Goal: Task Accomplishment & Management: Complete application form

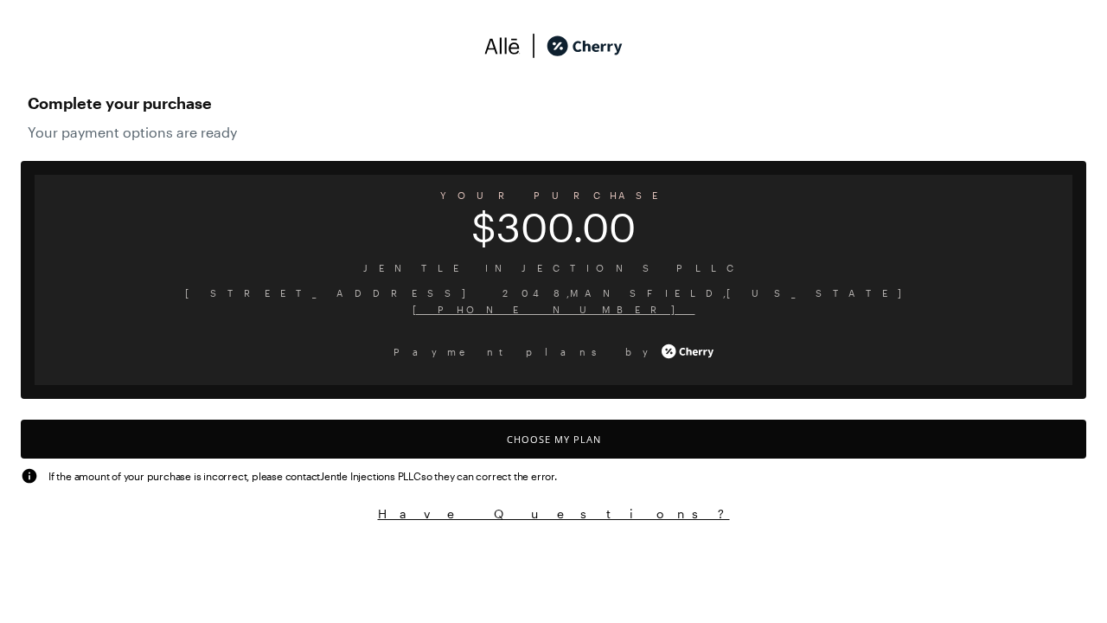
click at [553, 438] on button "Choose My Plan" at bounding box center [553, 438] width 1065 height 39
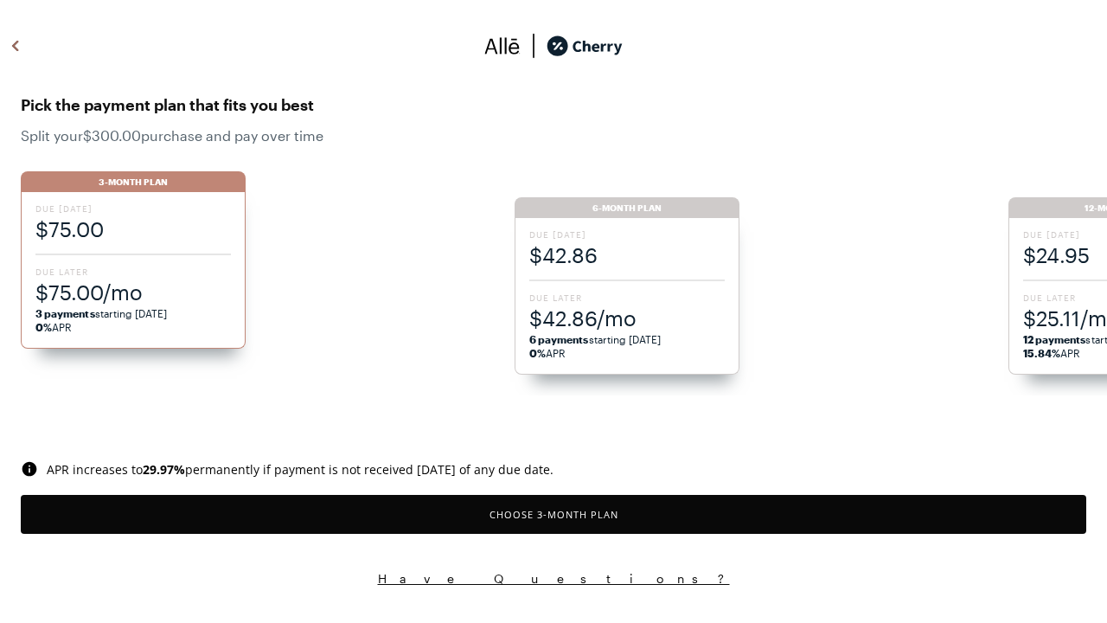
click at [553, 514] on button "Choose 3 -Month Plan" at bounding box center [553, 514] width 1065 height 39
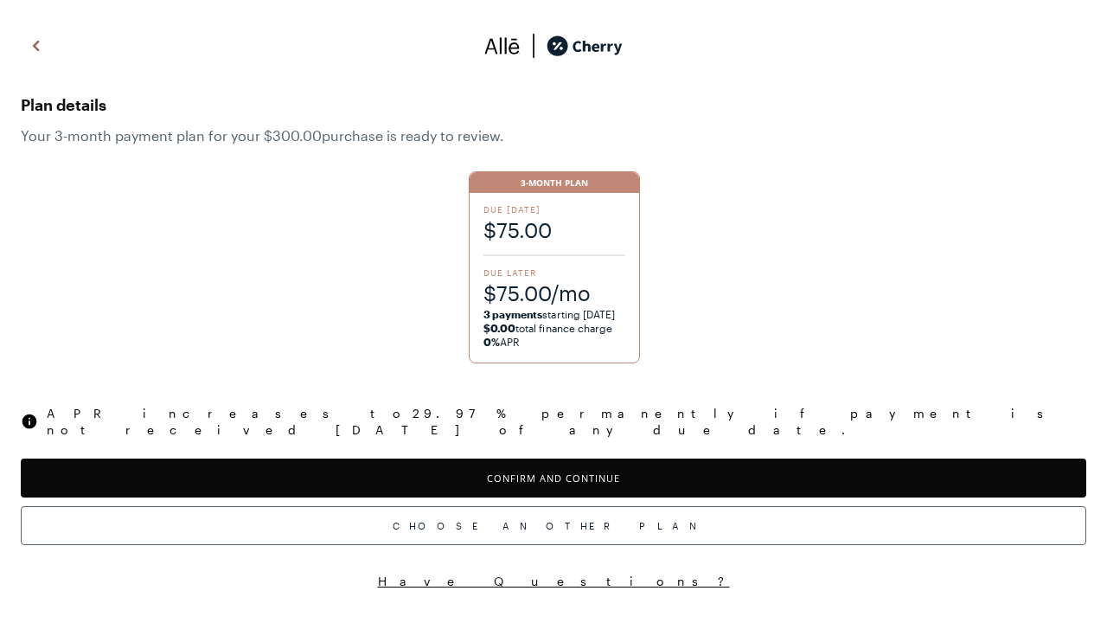
click at [553, 462] on button "Confirm and Continue" at bounding box center [553, 477] width 1065 height 39
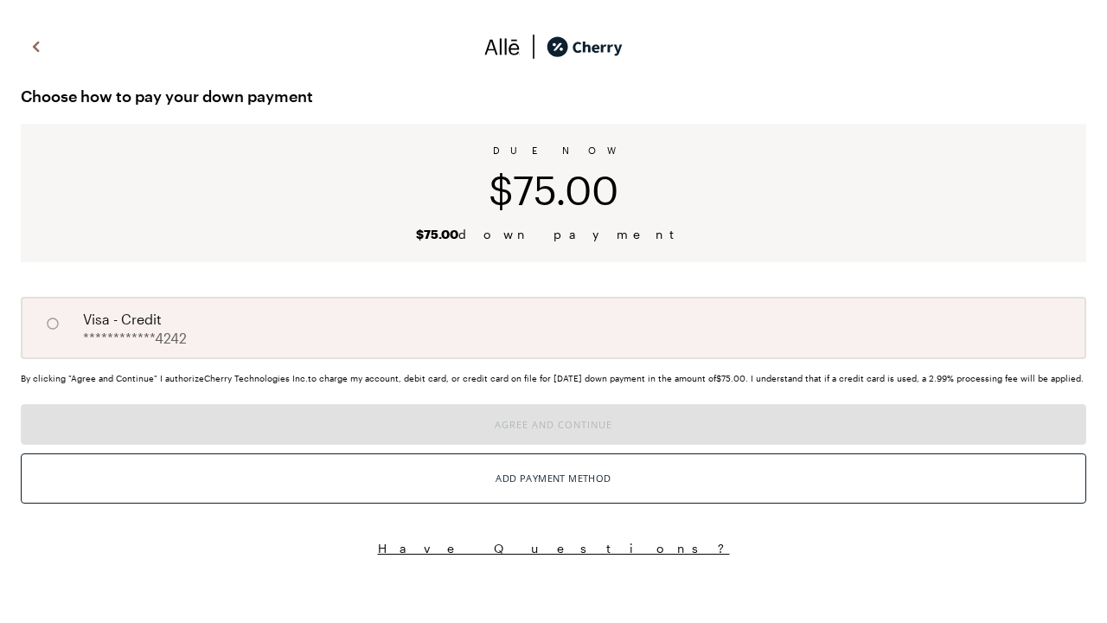
click at [53, 323] on input "A" at bounding box center [52, 323] width 29 height 29
radio input "true"
click at [553, 444] on button "Agree and Continue" at bounding box center [553, 424] width 1065 height 41
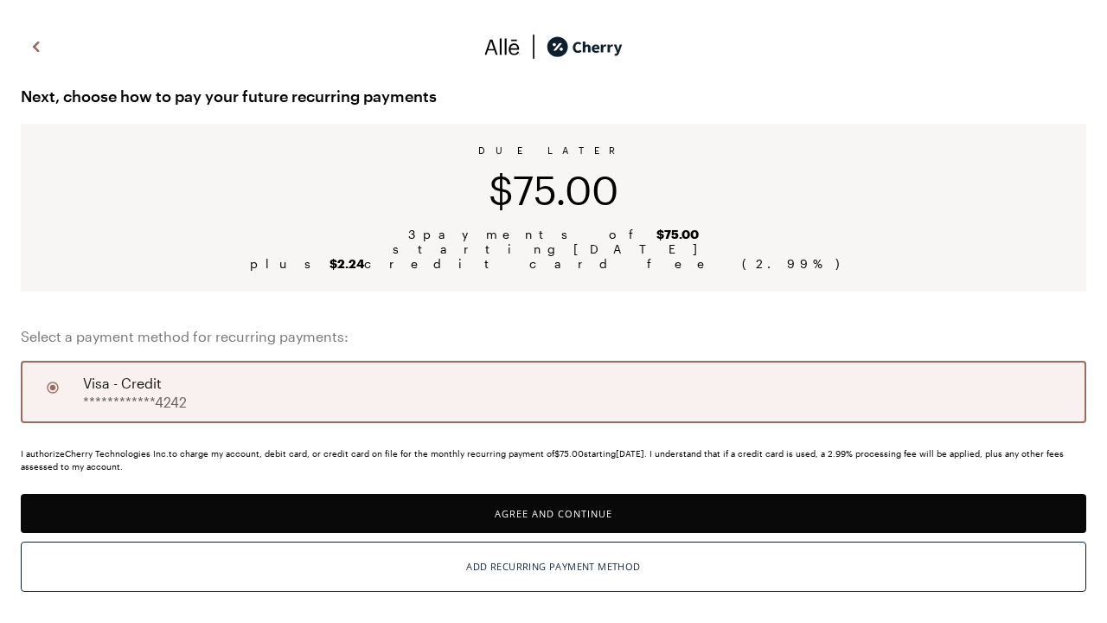
click at [553, 513] on button "Agree and Continue" at bounding box center [553, 513] width 1065 height 39
